Goal: Task Accomplishment & Management: Manage account settings

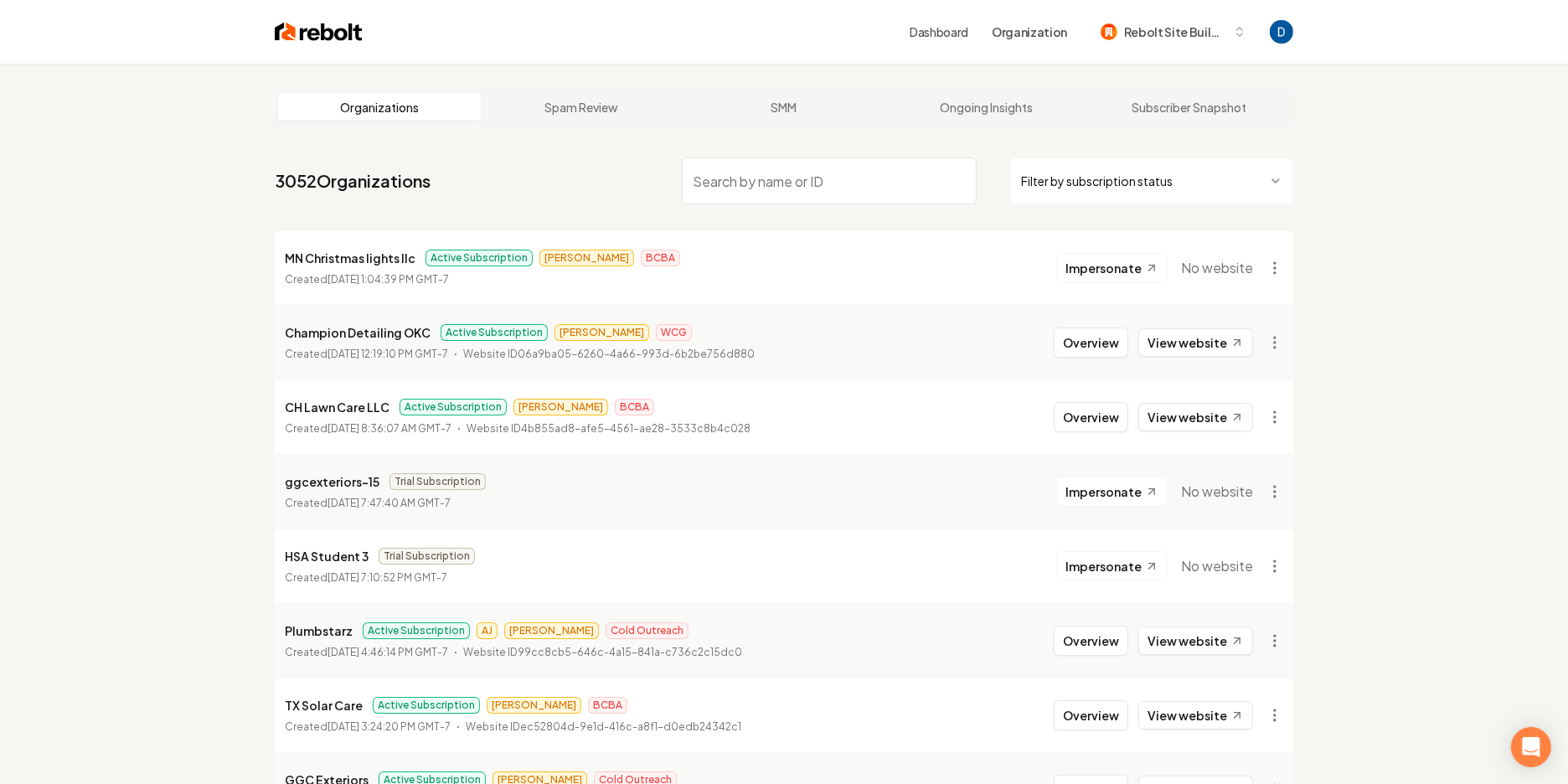
click at [738, 179] on input "search" at bounding box center [829, 180] width 295 height 47
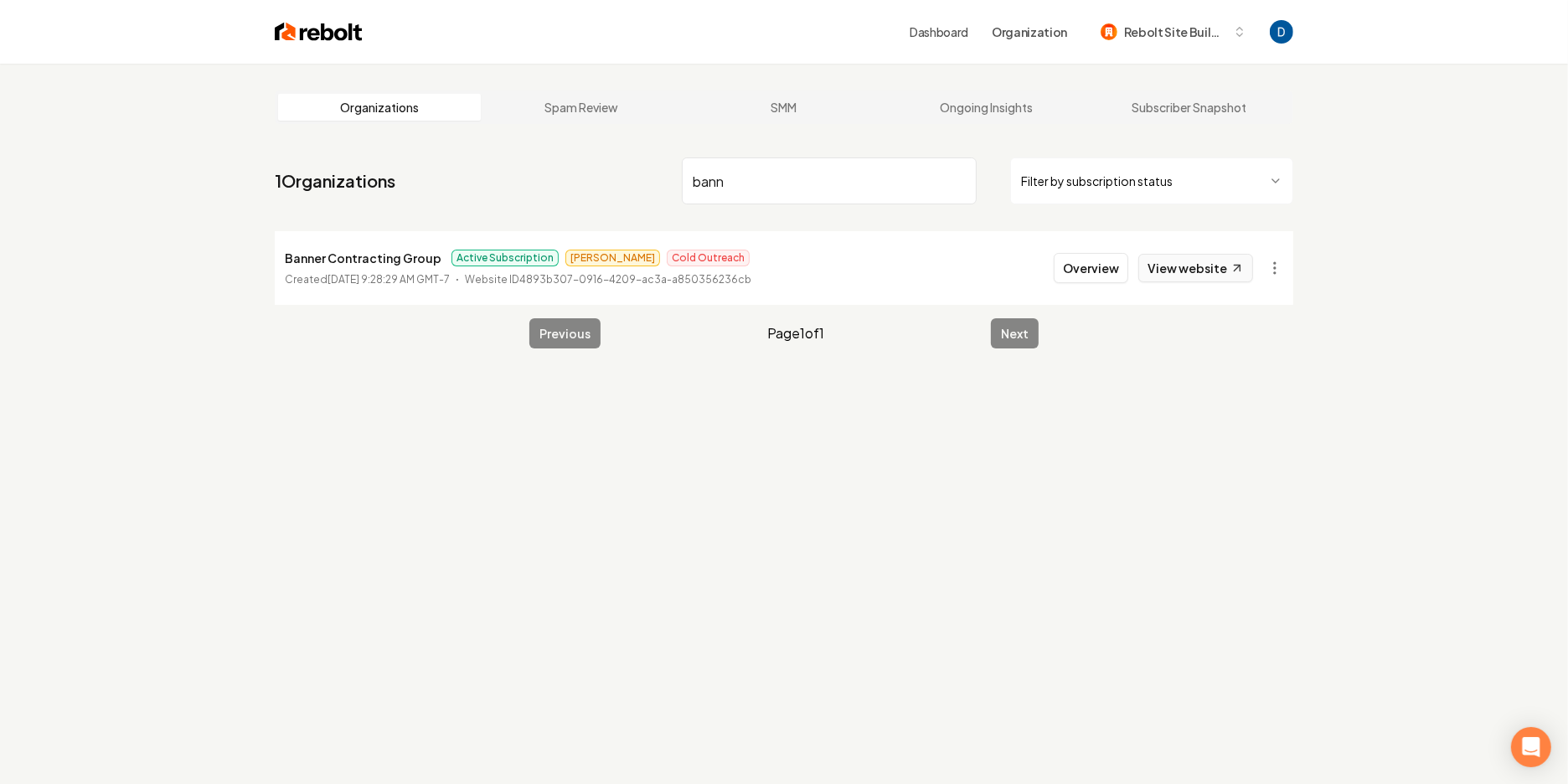
type input "bann"
click at [1195, 265] on link "View website" at bounding box center [1195, 268] width 114 height 28
click at [1096, 268] on button "Overview" at bounding box center [1091, 268] width 75 height 30
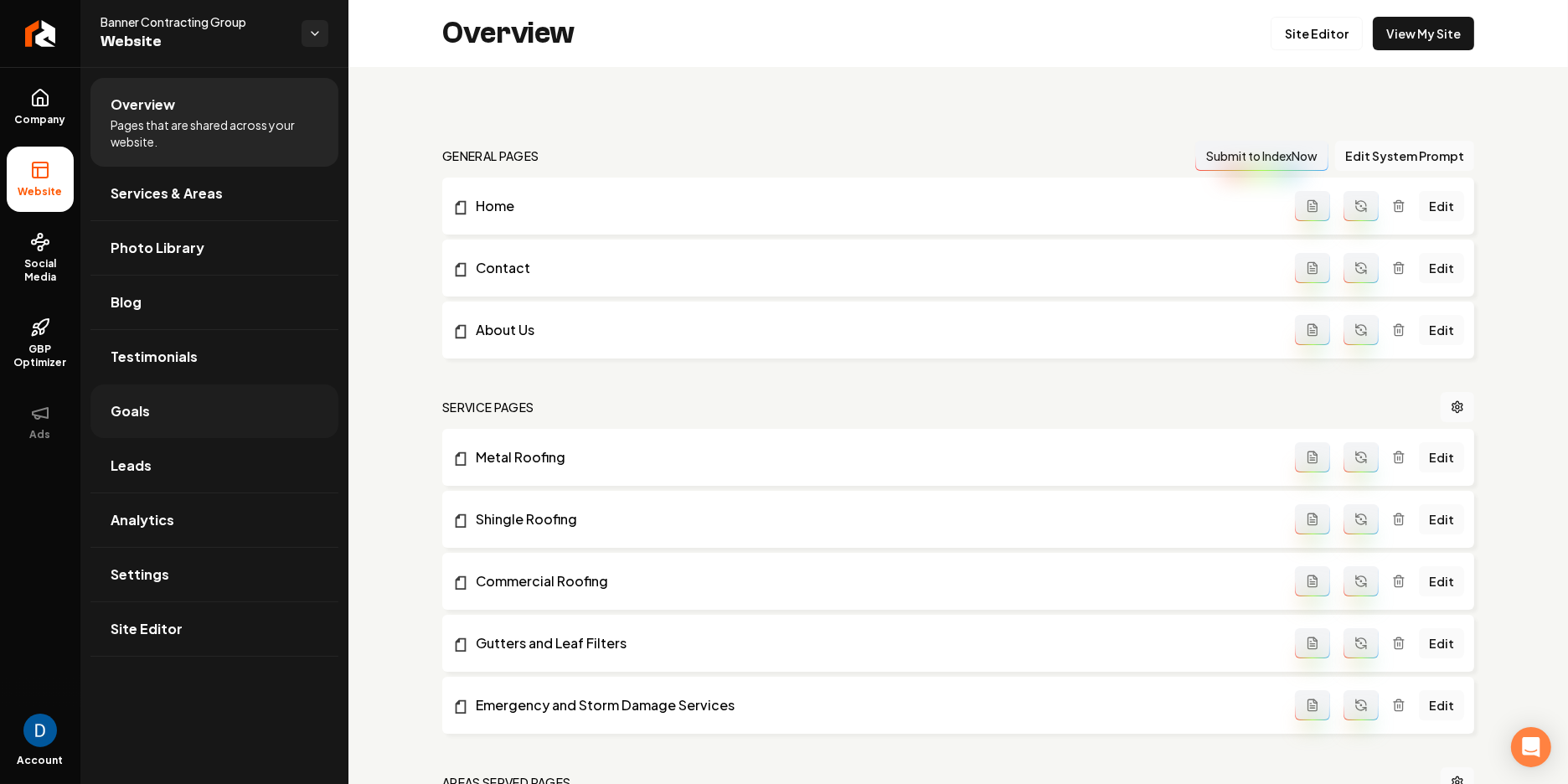
click at [194, 405] on link "Goals" at bounding box center [214, 411] width 248 height 53
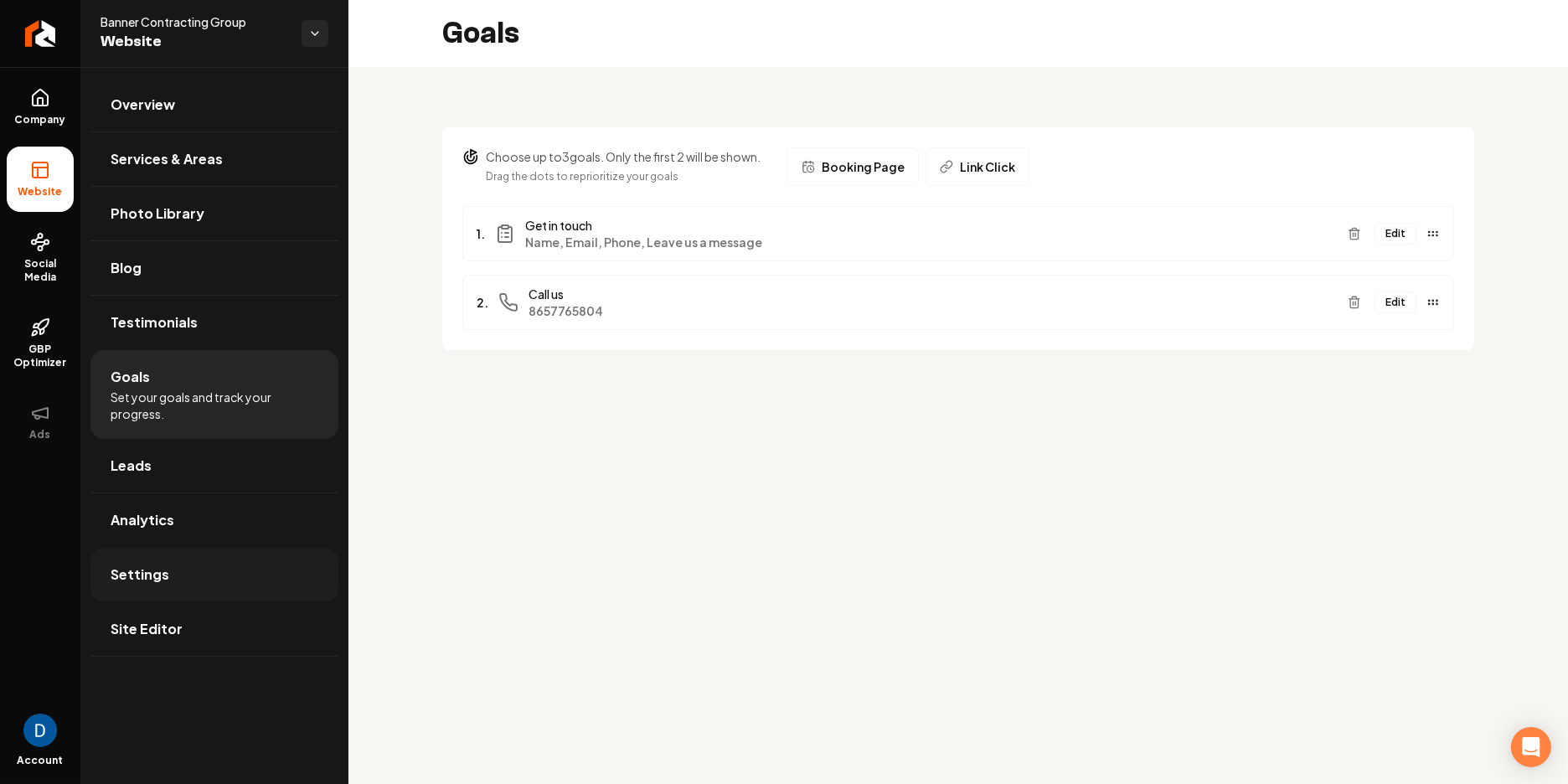
click at [241, 590] on link "Settings" at bounding box center [214, 574] width 248 height 53
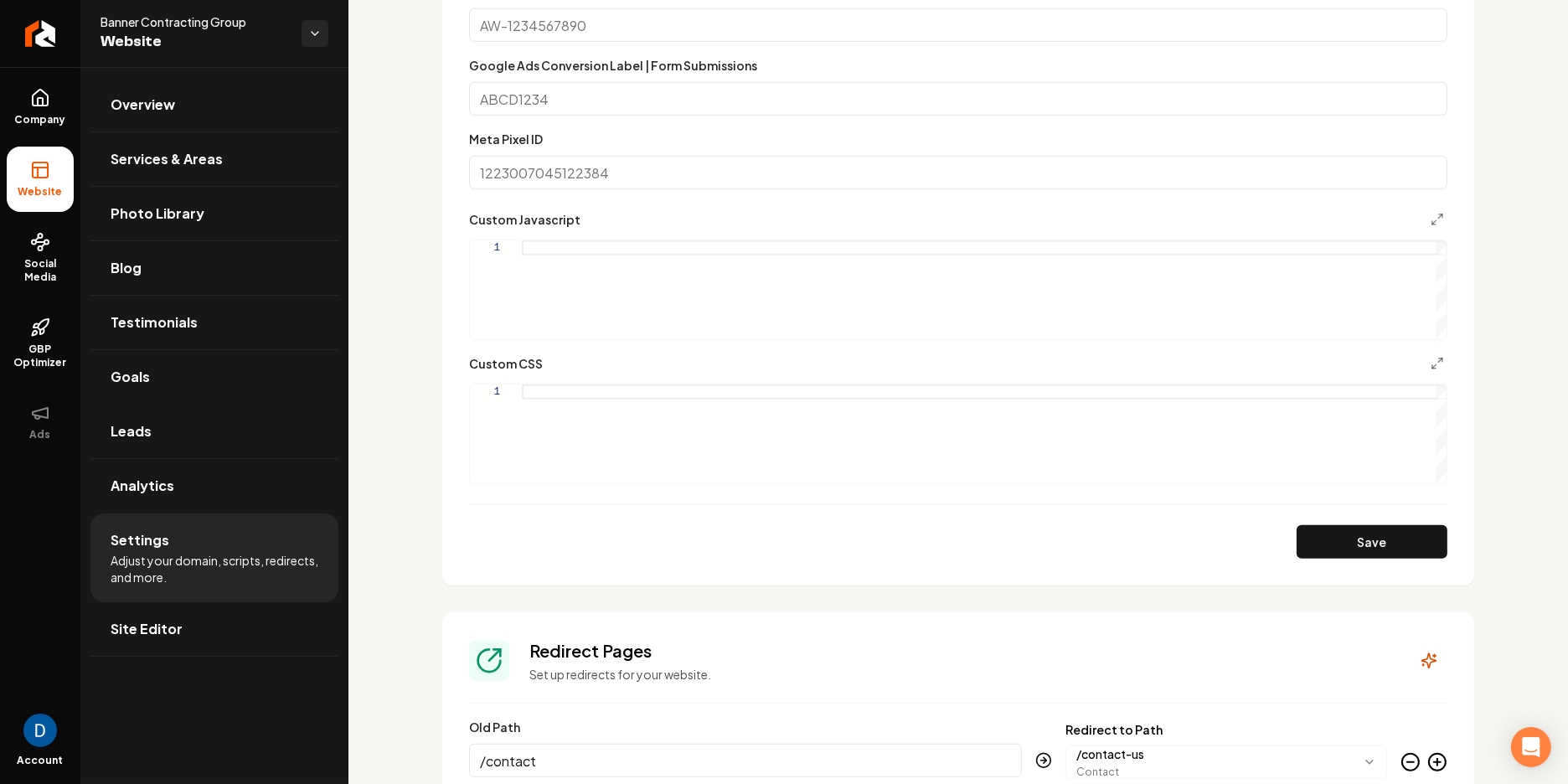
scroll to position [1183, 0]
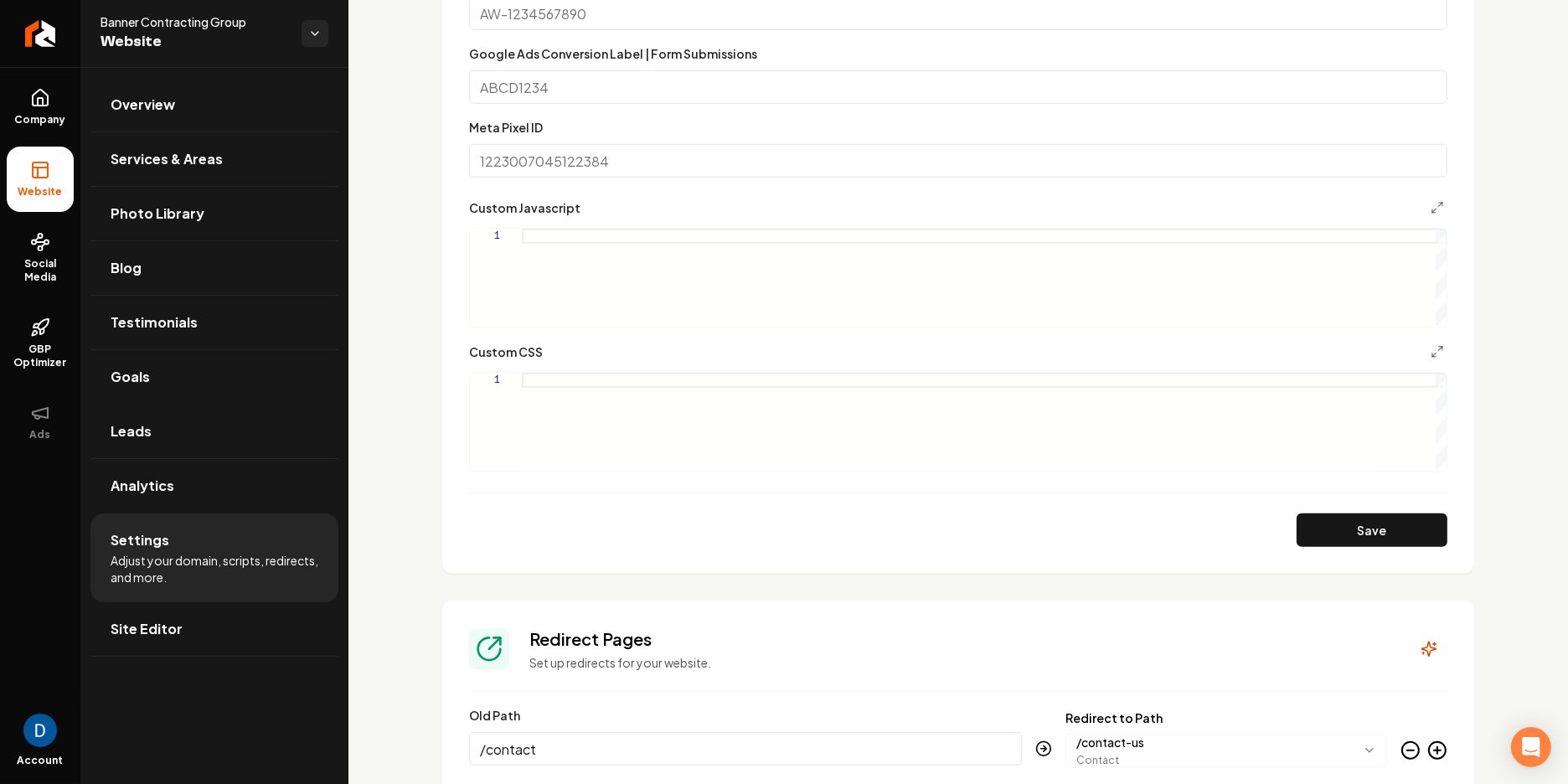
click at [189, 20] on span "Banner Contracting Group" at bounding box center [193, 21] width 187 height 17
copy span "Banner Contracting Group"
click at [52, 25] on icon "Return to dashboard" at bounding box center [40, 34] width 27 height 27
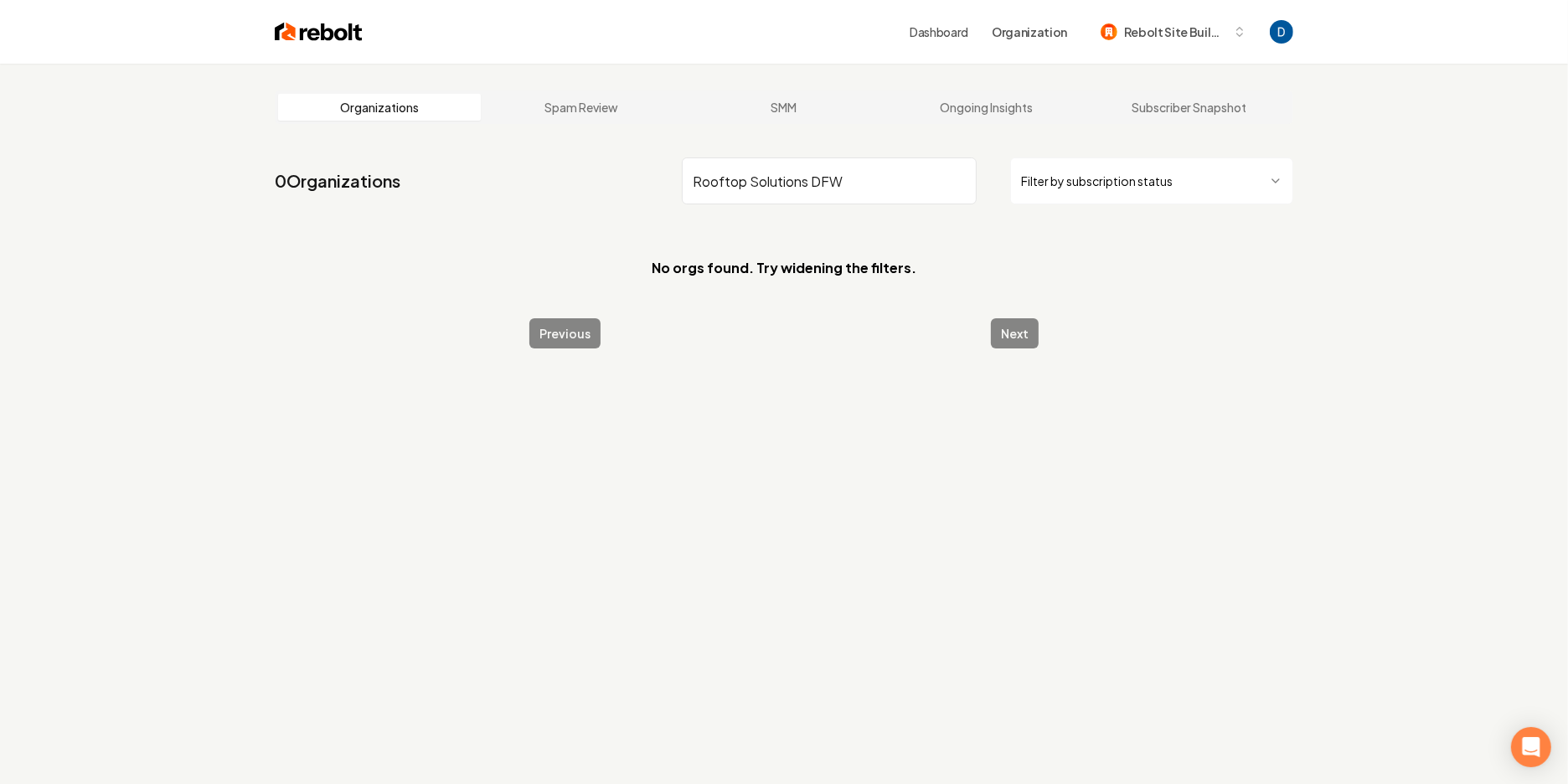
click at [746, 184] on input "Rooftop Solutions DFW" at bounding box center [829, 180] width 295 height 47
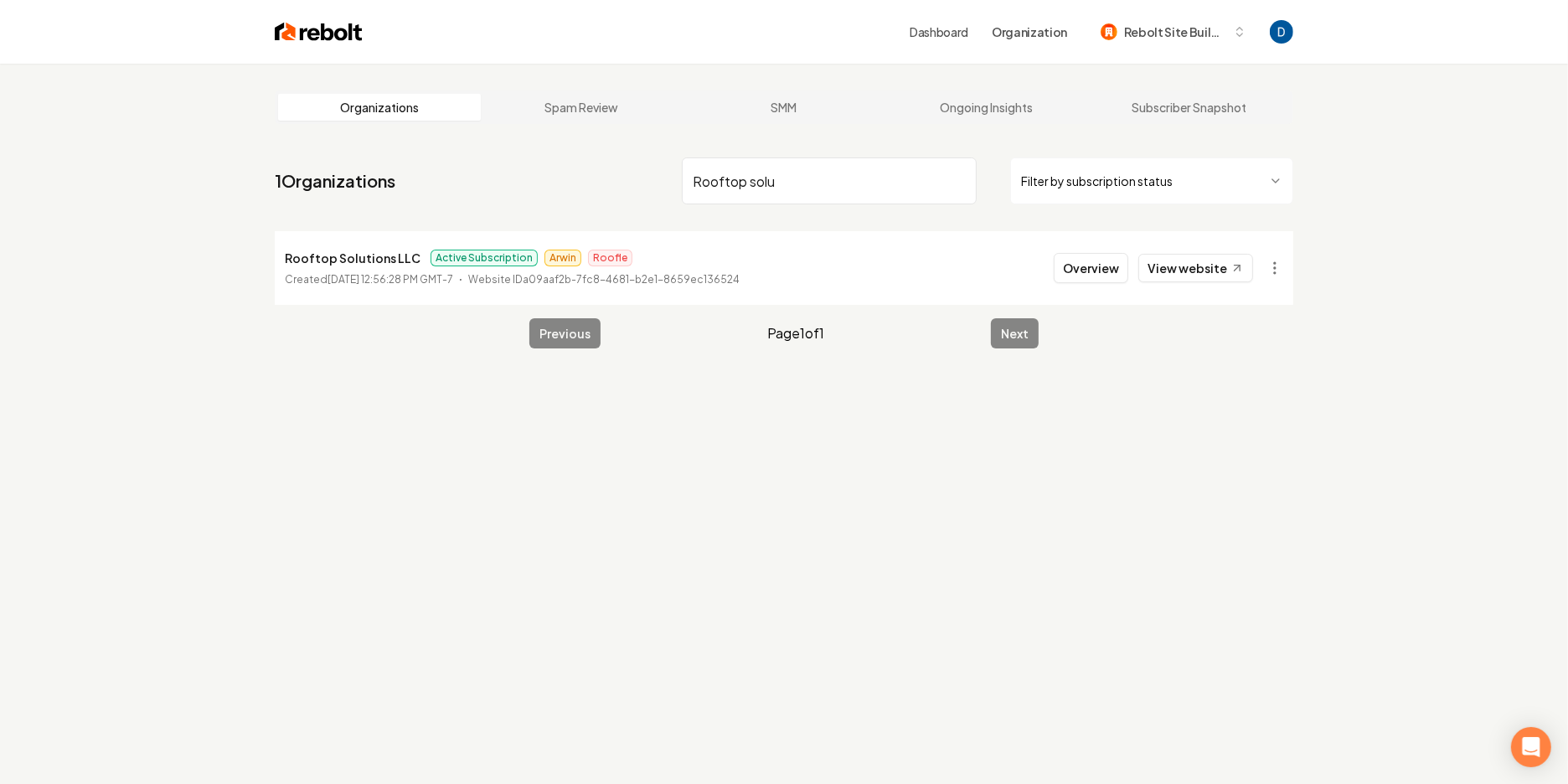
type input "Rooftop solu"
click at [377, 264] on p "Rooftop Solutions LLC" at bounding box center [352, 257] width 136 height 20
copy p "Rooftop Solutions LLC"
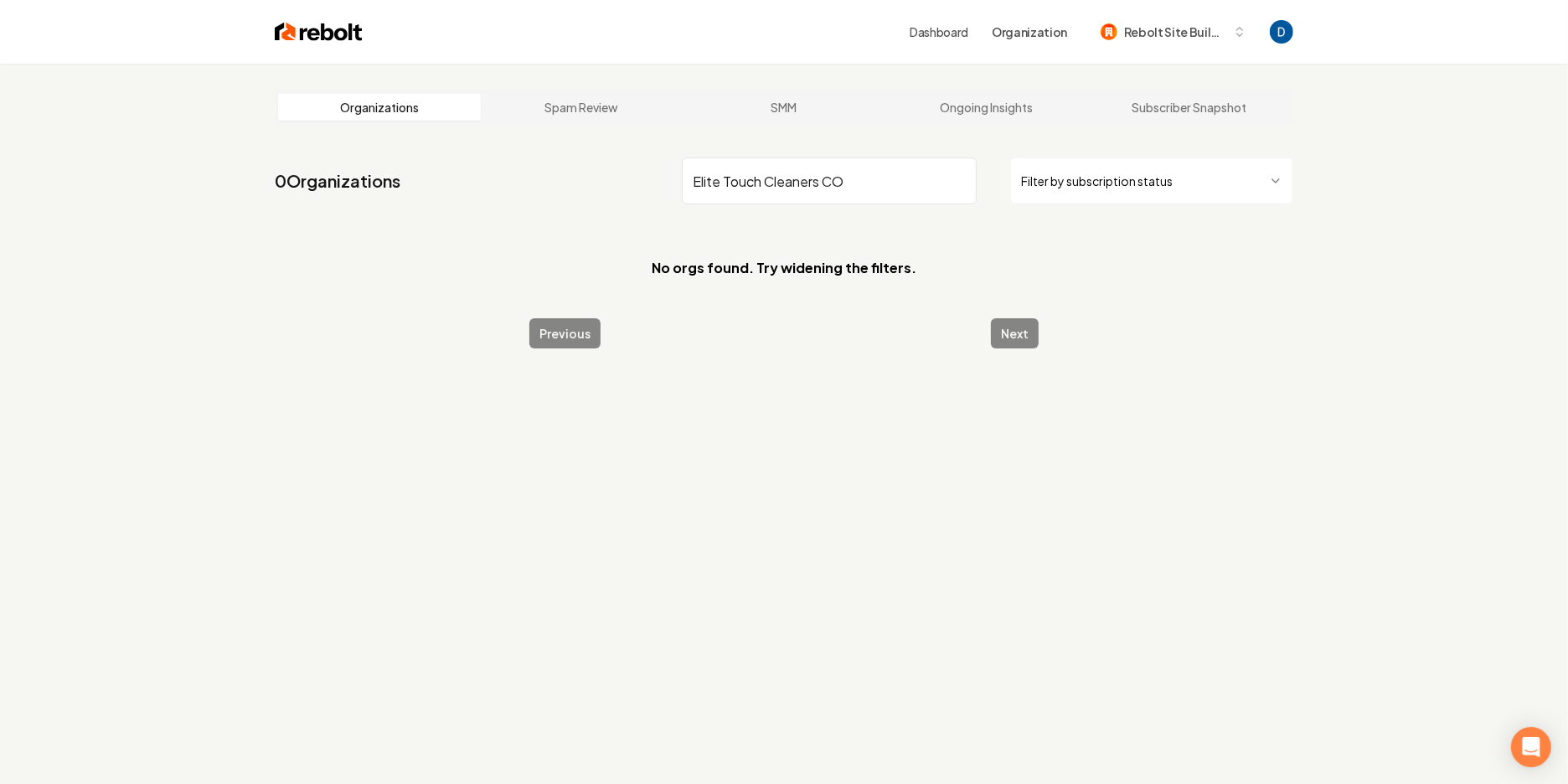
click at [726, 169] on input "Elite Touch Cleaners CO" at bounding box center [829, 180] width 295 height 47
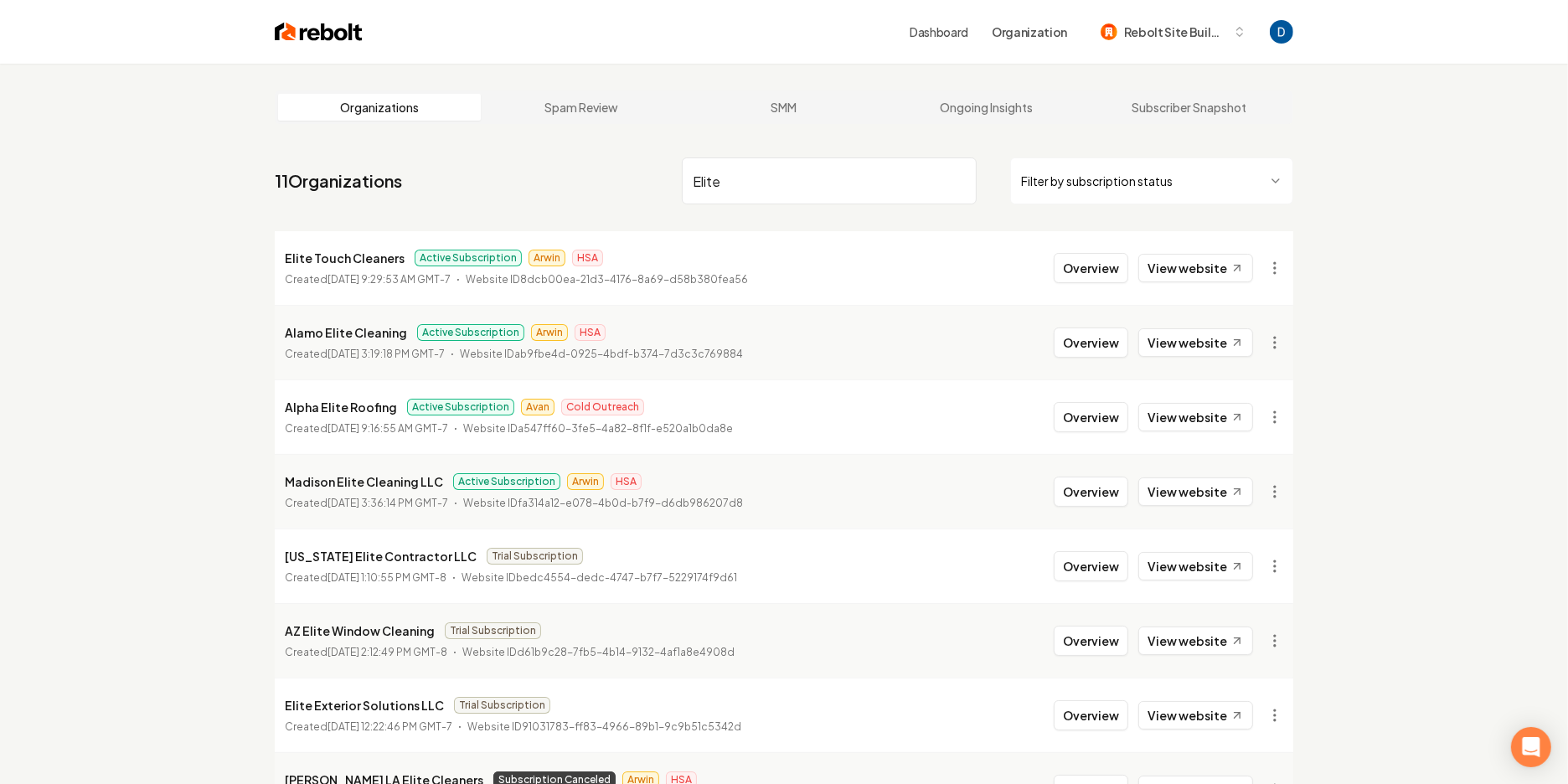
type input "Elite"
click at [352, 266] on p "Elite Touch Cleaners" at bounding box center [344, 257] width 120 height 20
click at [352, 261] on p "Elite Touch Cleaners" at bounding box center [344, 257] width 120 height 20
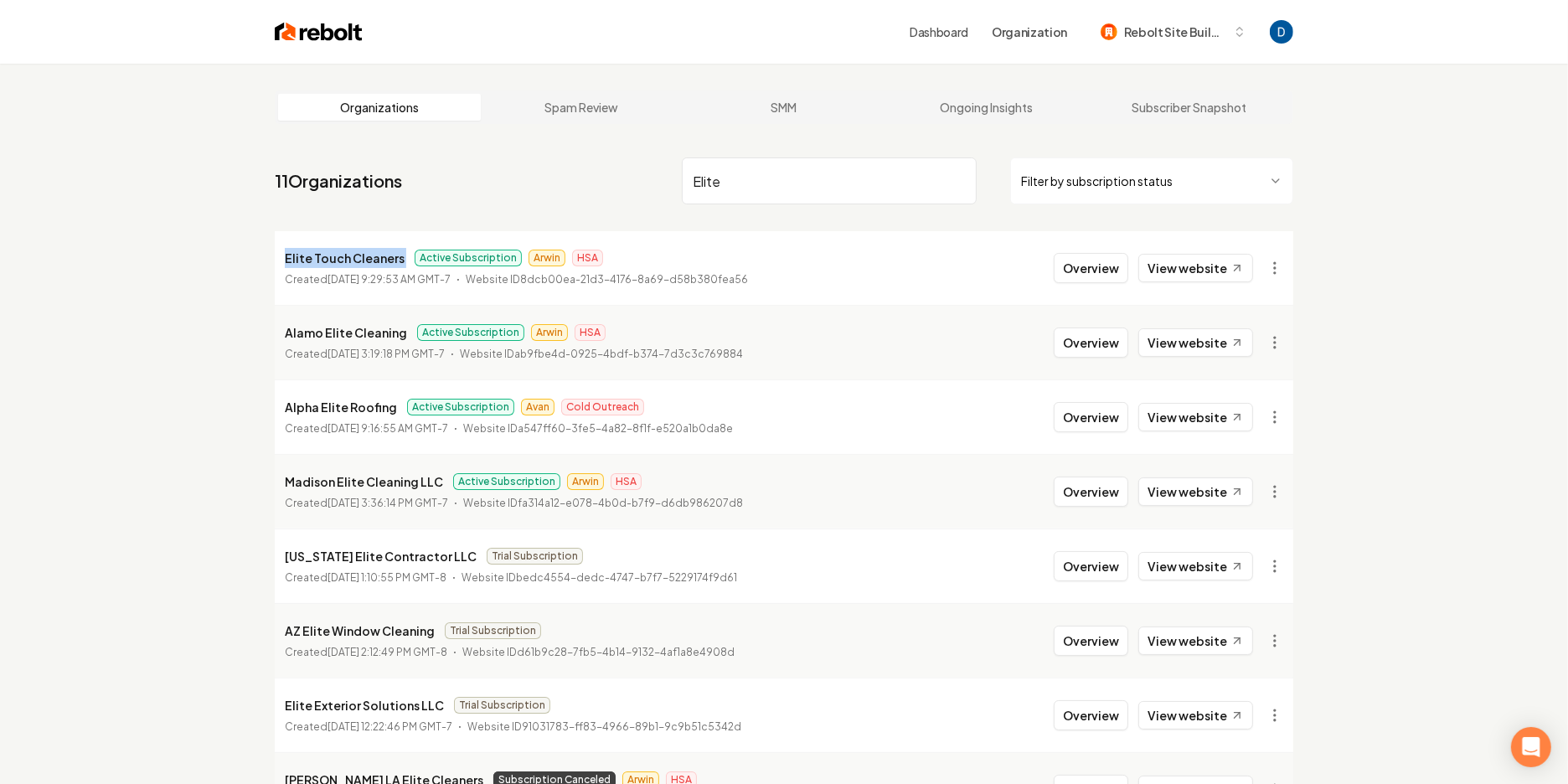
copy p "Elite Touch Cleaners"
click at [1279, 273] on html "Dashboard Organization Rebolt Site Builder Organizations Spam Review SMM Ongoin…" at bounding box center [784, 392] width 1568 height 784
click at [1212, 408] on link "View in Stripe" at bounding box center [1235, 413] width 106 height 27
click at [1112, 272] on button "Overview" at bounding box center [1091, 268] width 75 height 30
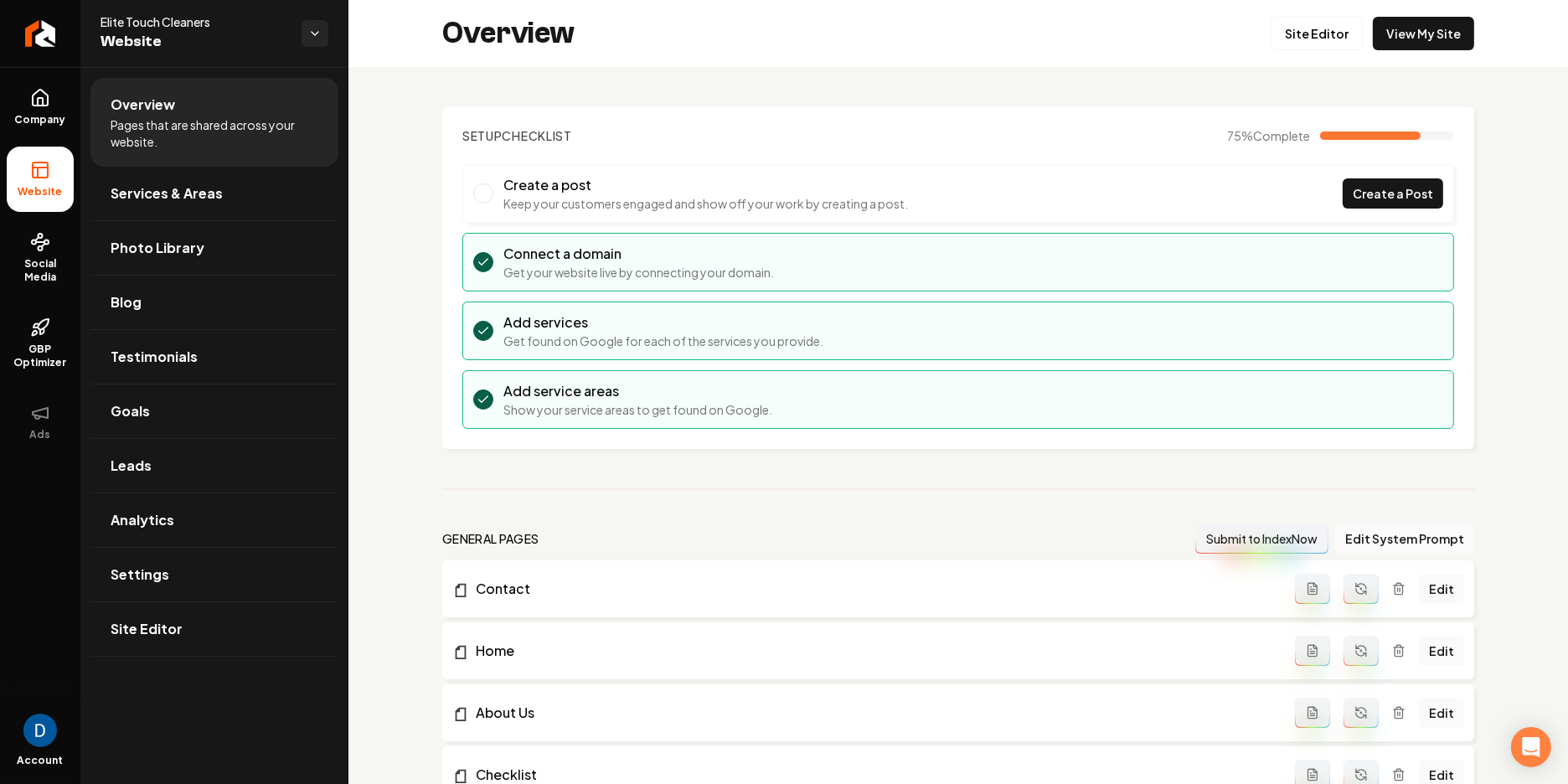
click at [320, 139] on li "Overview Pages that are shared across your website." at bounding box center [214, 123] width 248 height 89
